Goal: Task Accomplishment & Management: Complete application form

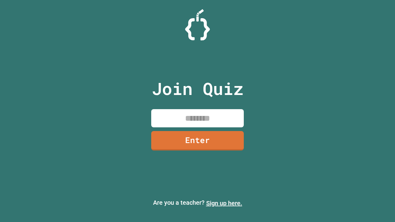
click at [224, 203] on link "Sign up here." at bounding box center [224, 203] width 36 height 7
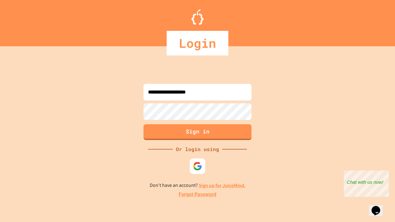
type input "**********"
